Goal: Task Accomplishment & Management: Manage account settings

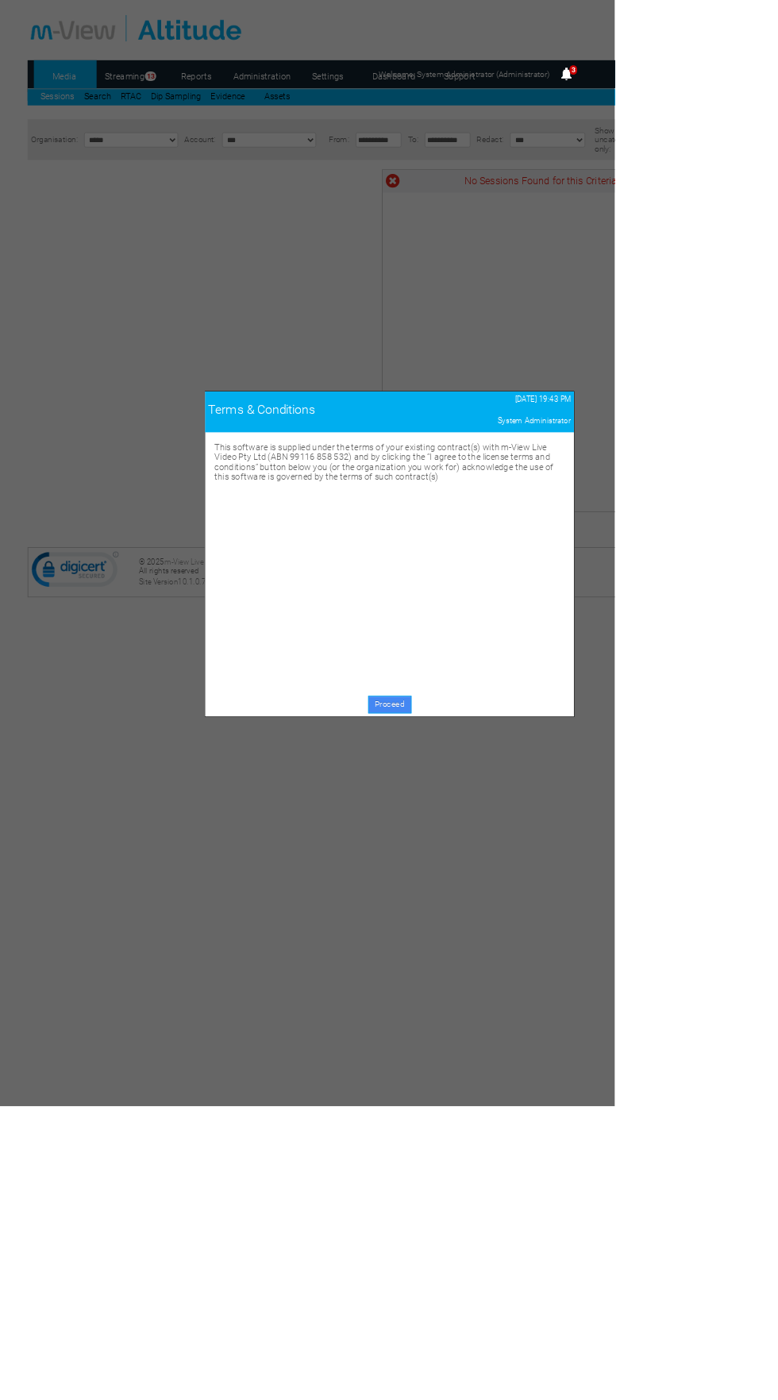
click at [496, 881] on link "Proceed" at bounding box center [493, 892] width 55 height 22
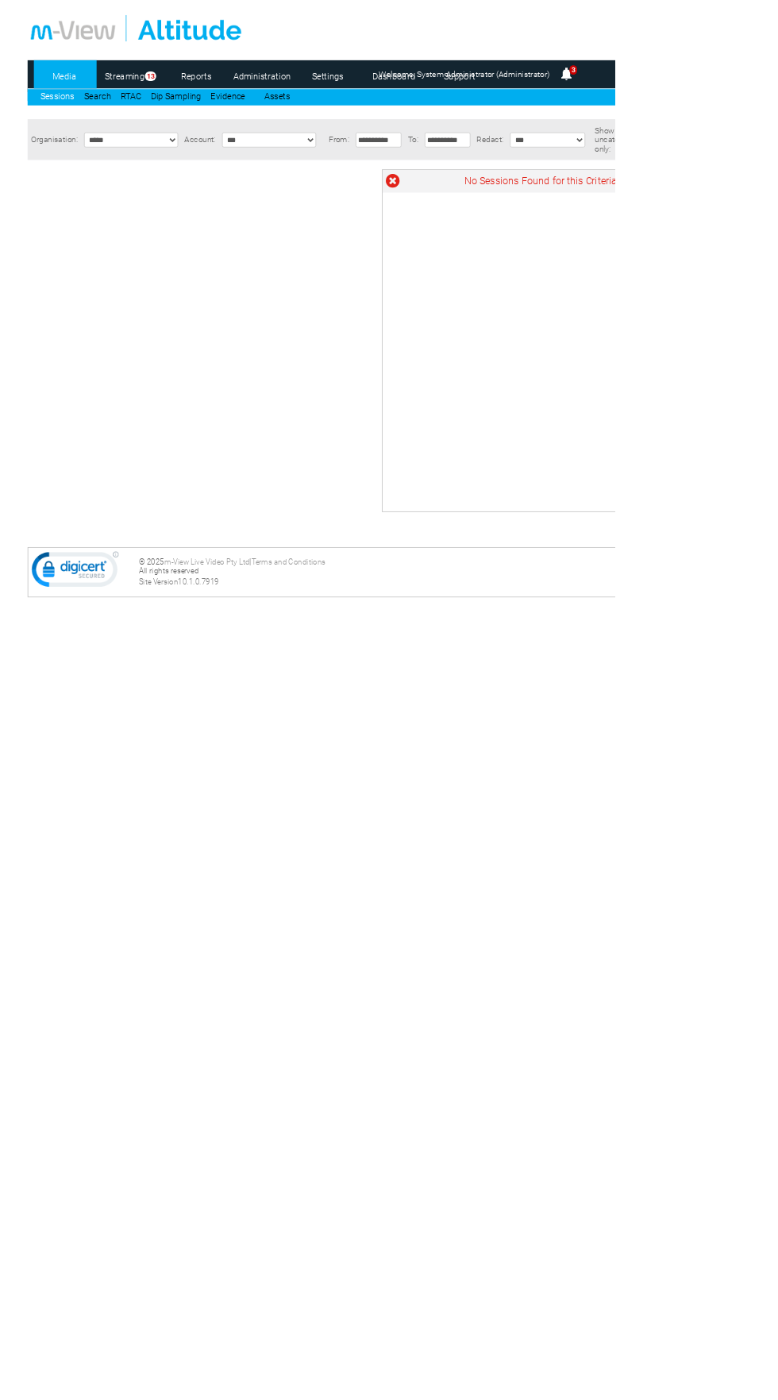
click at [405, 102] on link "Settings" at bounding box center [414, 96] width 77 height 24
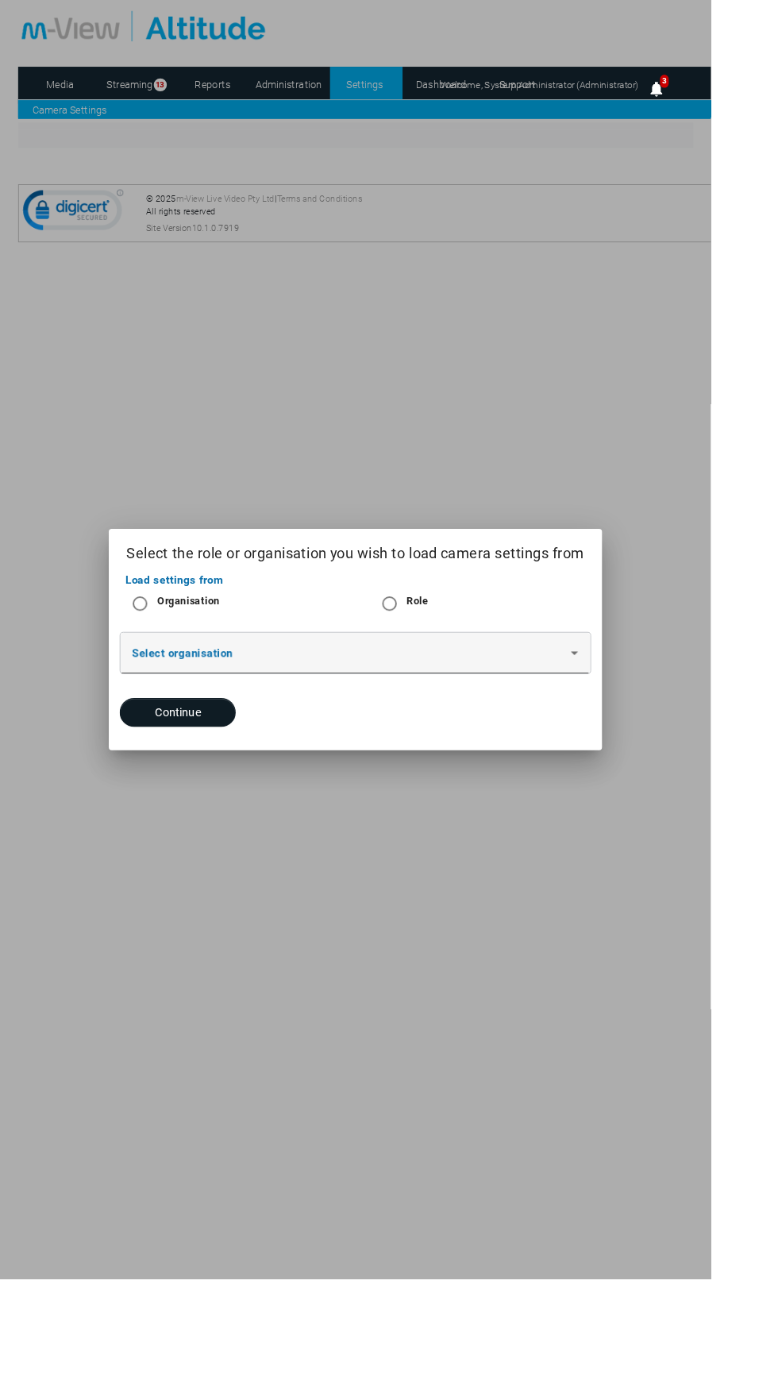
click at [201, 730] on span at bounding box center [385, 720] width 480 height 19
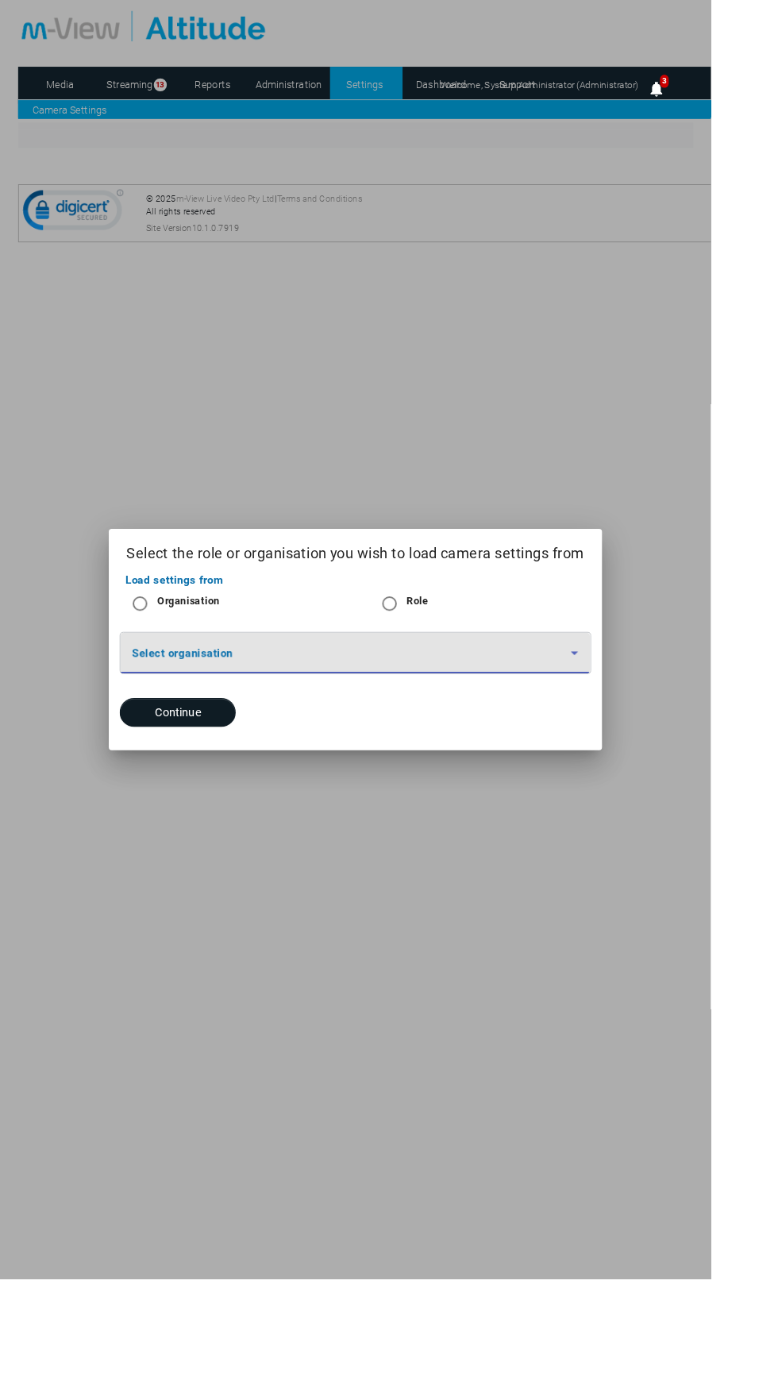
click at [168, 763] on div "Select organisation" at bounding box center [388, 727] width 527 height 71
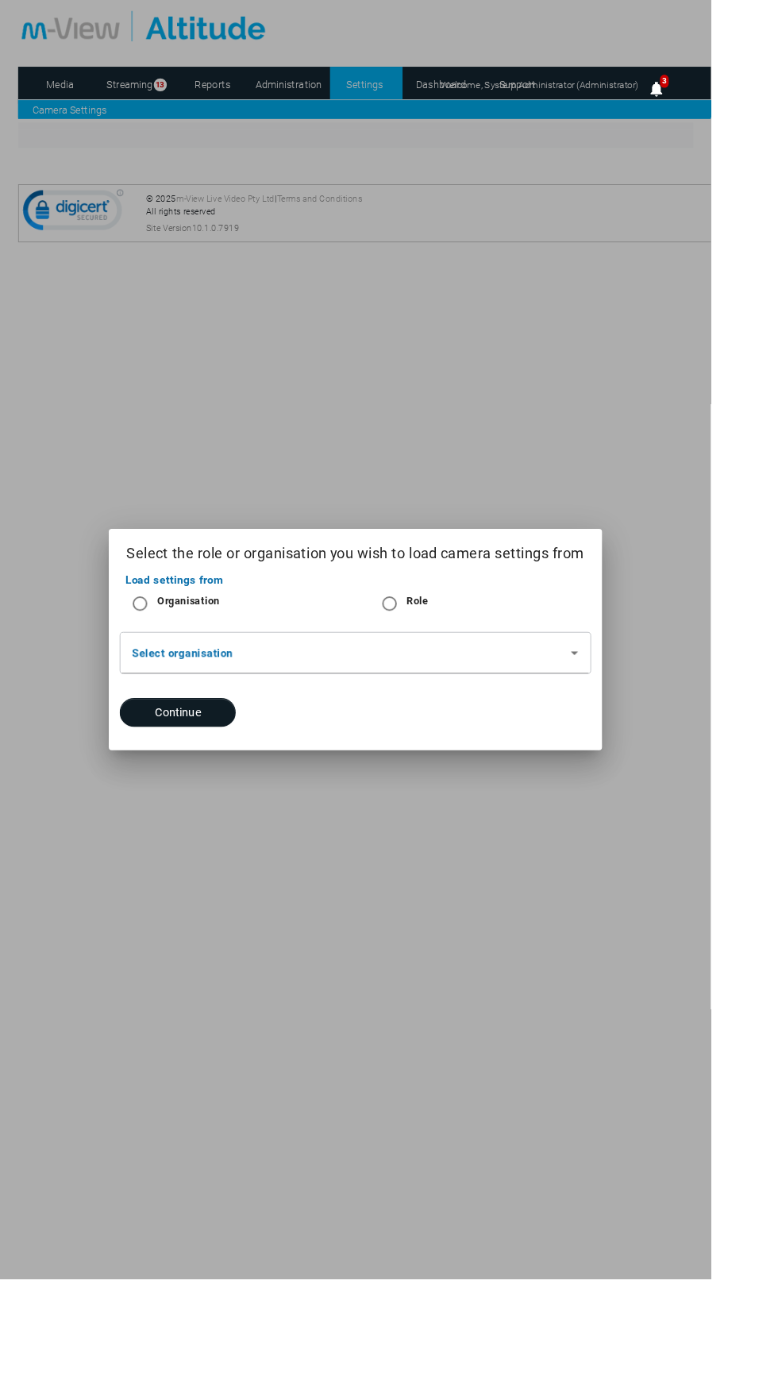
click at [314, 98] on div at bounding box center [389, 700] width 778 height 1400
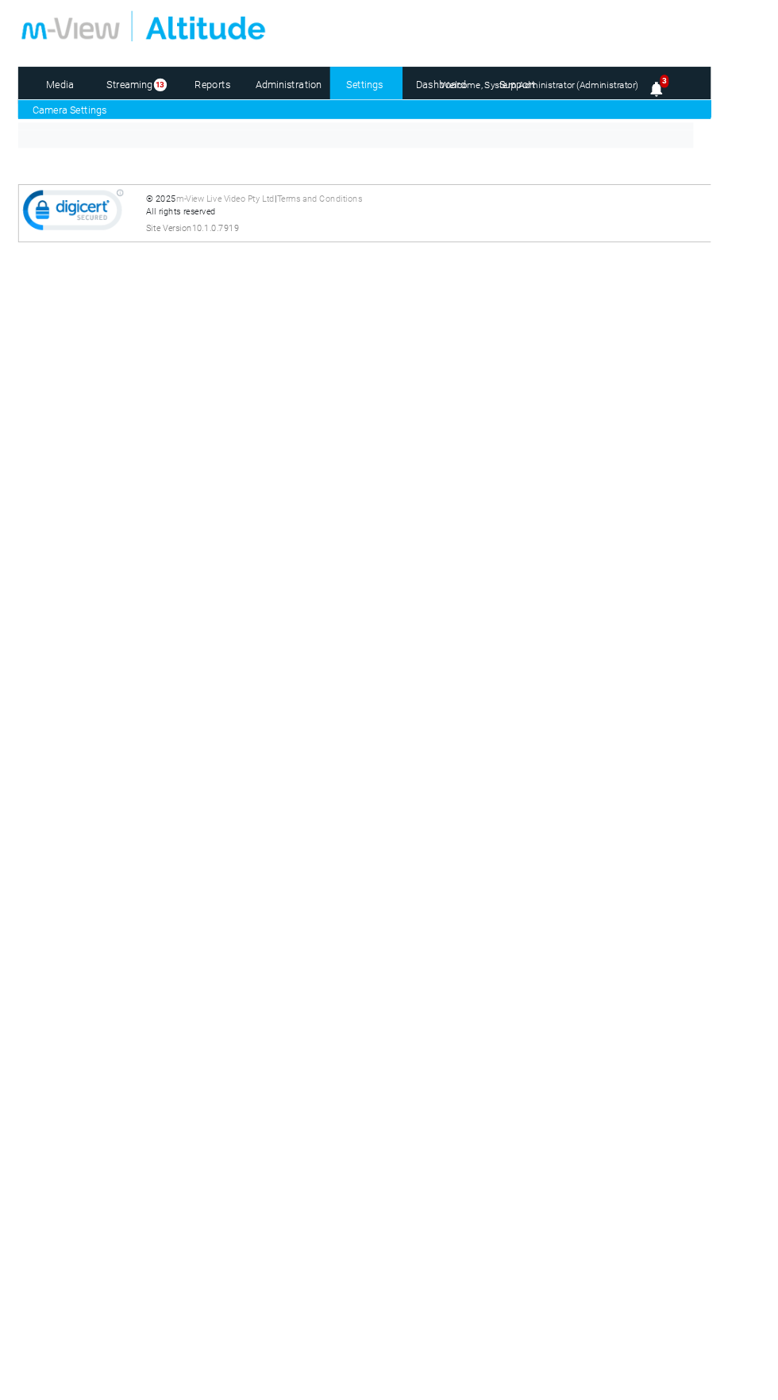
click at [325, 91] on link "Administration" at bounding box center [316, 93] width 77 height 24
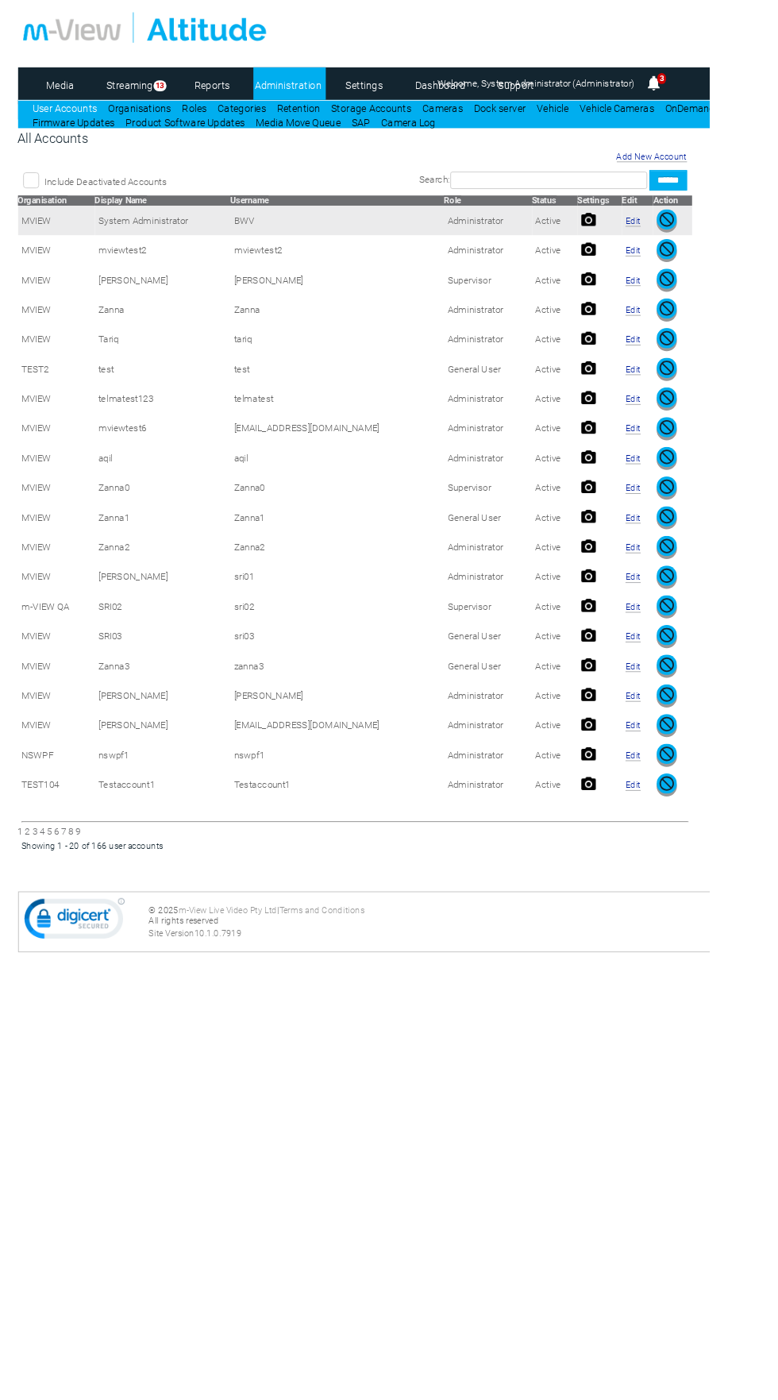
click at [638, 240] on img at bounding box center [646, 241] width 16 height 16
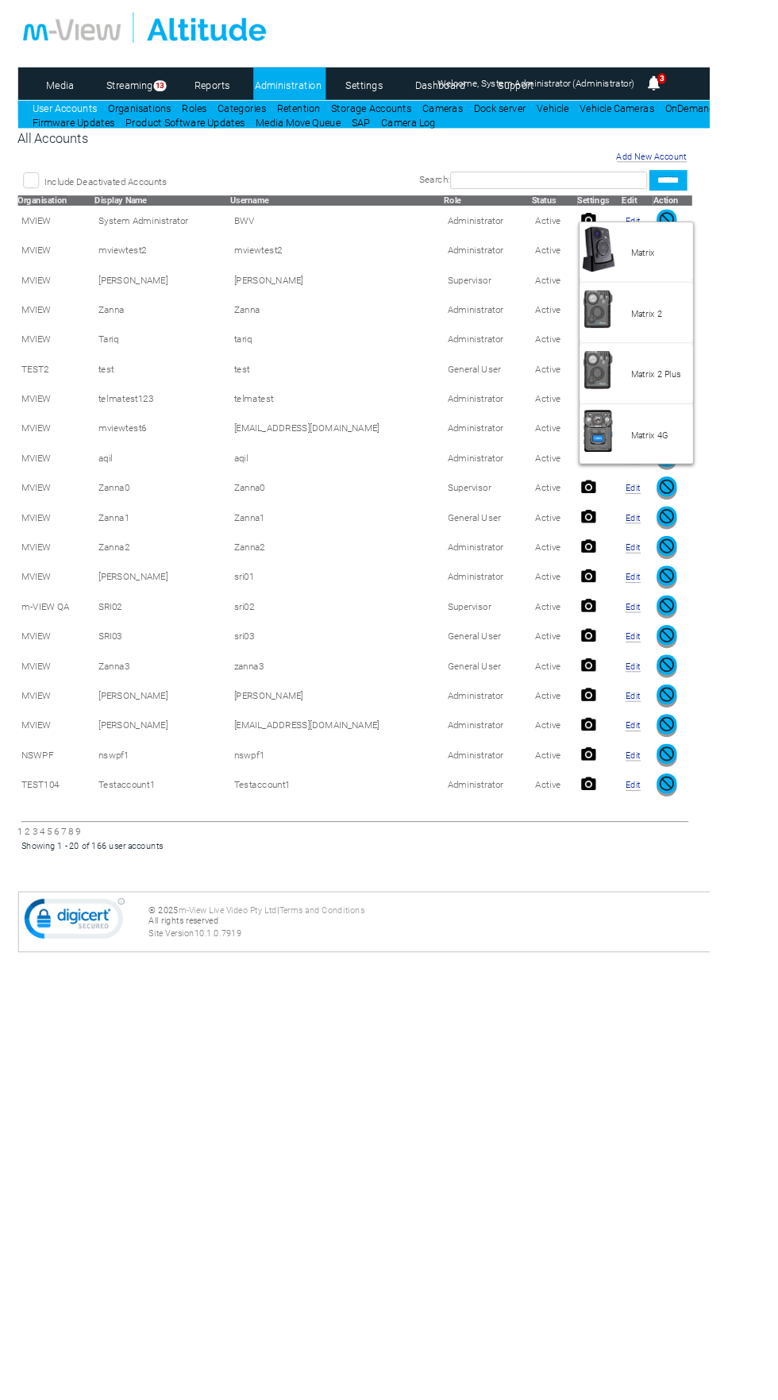
click at [720, 468] on li "Matrix 4G" at bounding box center [698, 476] width 124 height 60
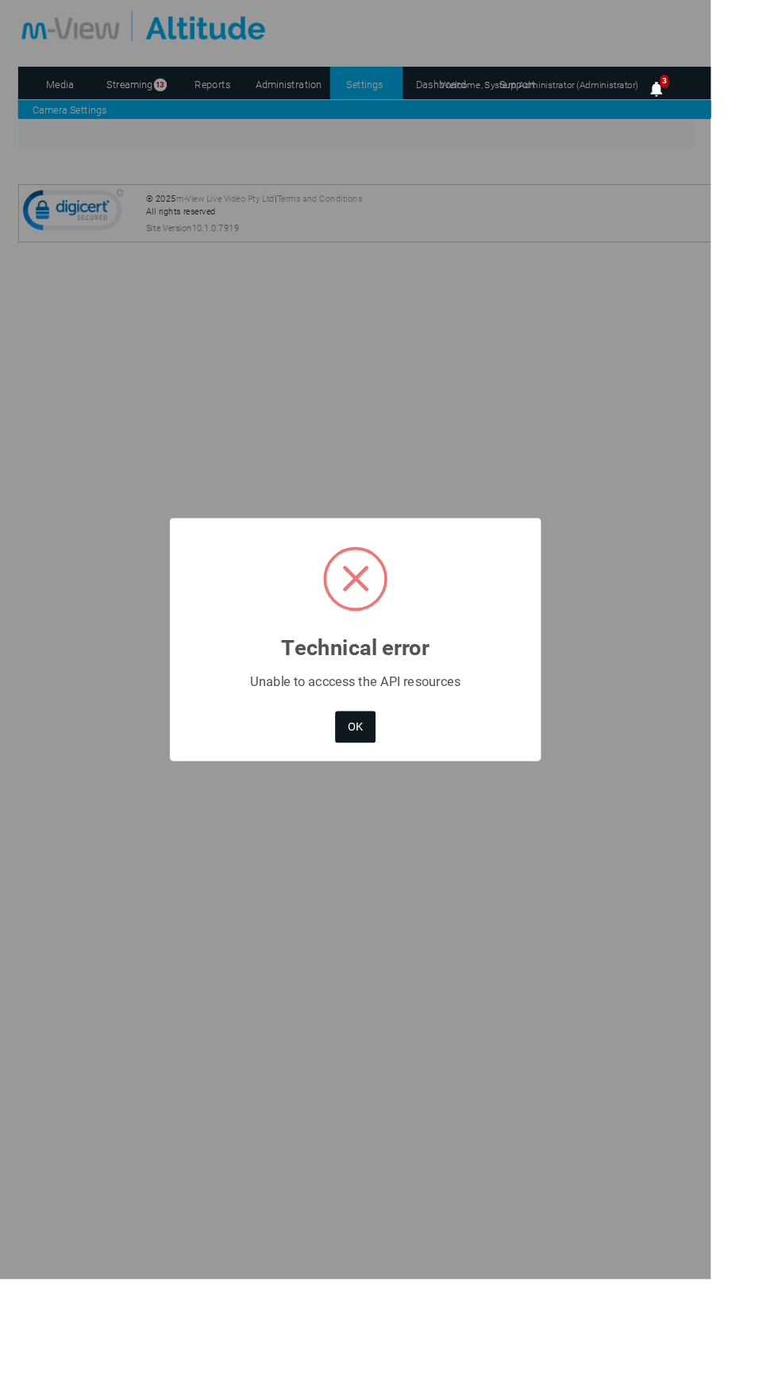
click at [411, 813] on button "OK" at bounding box center [389, 795] width 44 height 35
